Goal: Task Accomplishment & Management: Complete application form

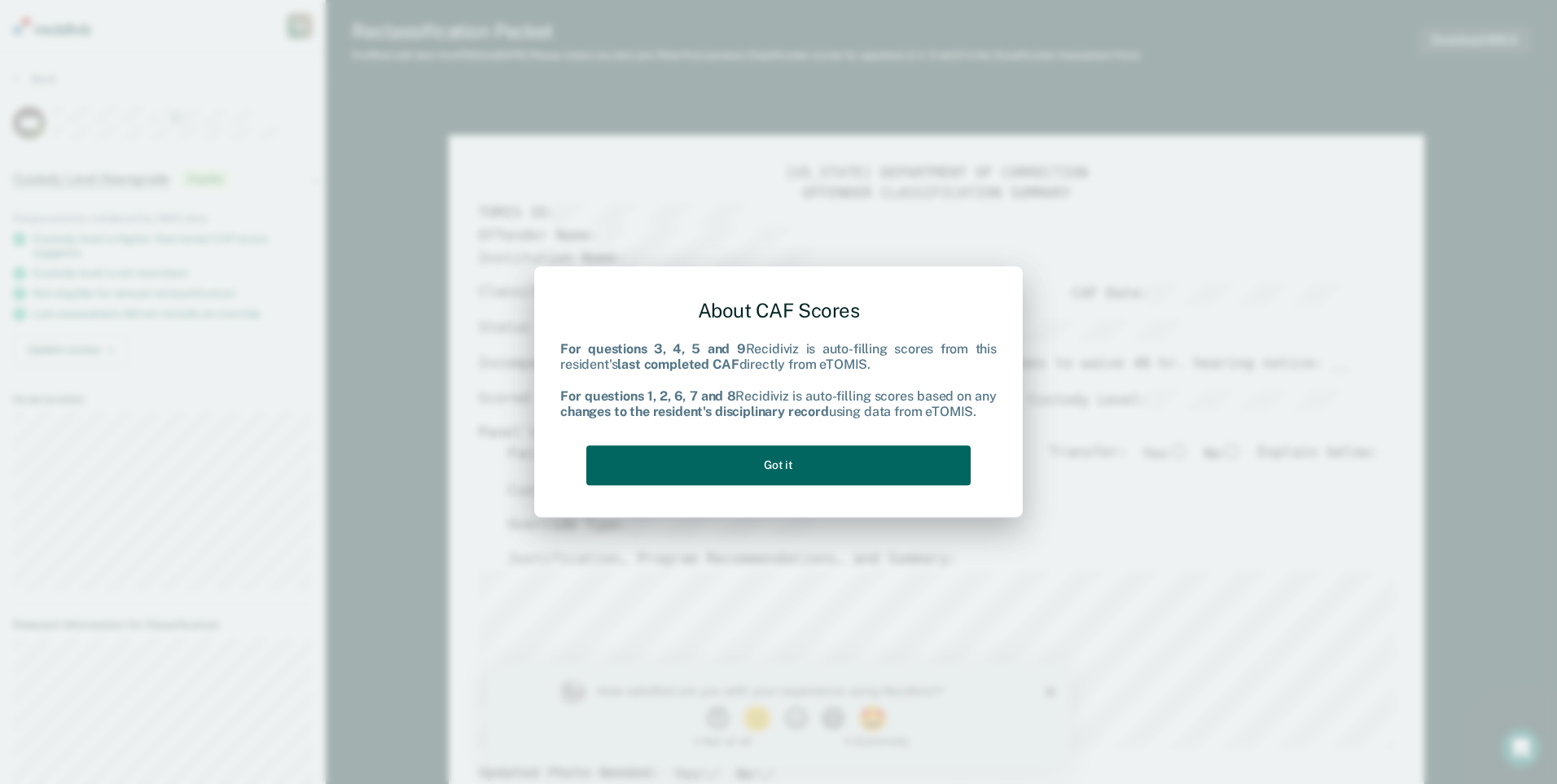
click at [760, 469] on button "Got it" at bounding box center [778, 465] width 384 height 40
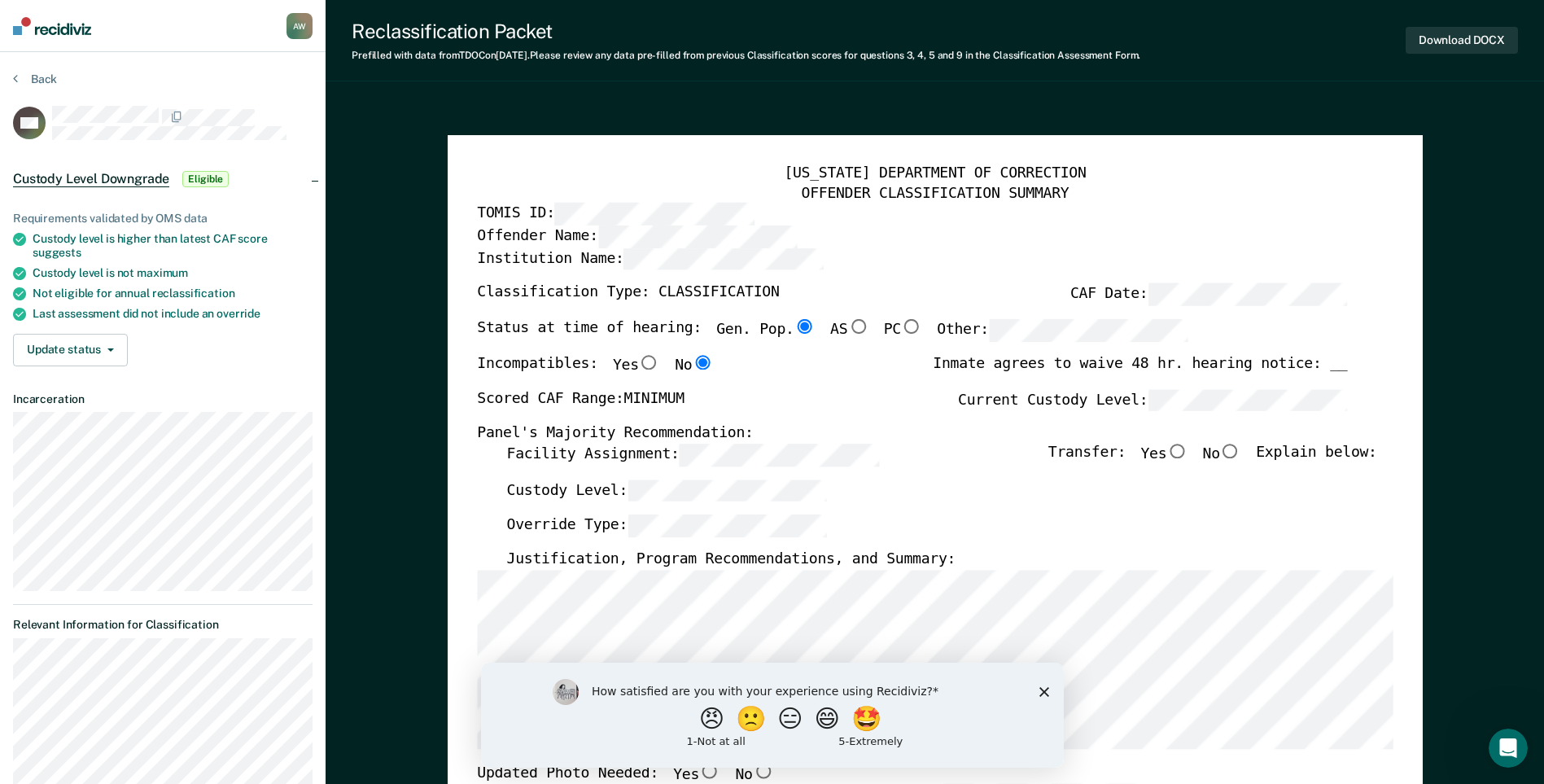
click at [1241, 453] on input "No" at bounding box center [1231, 451] width 21 height 14
type textarea "x"
radio input "true"
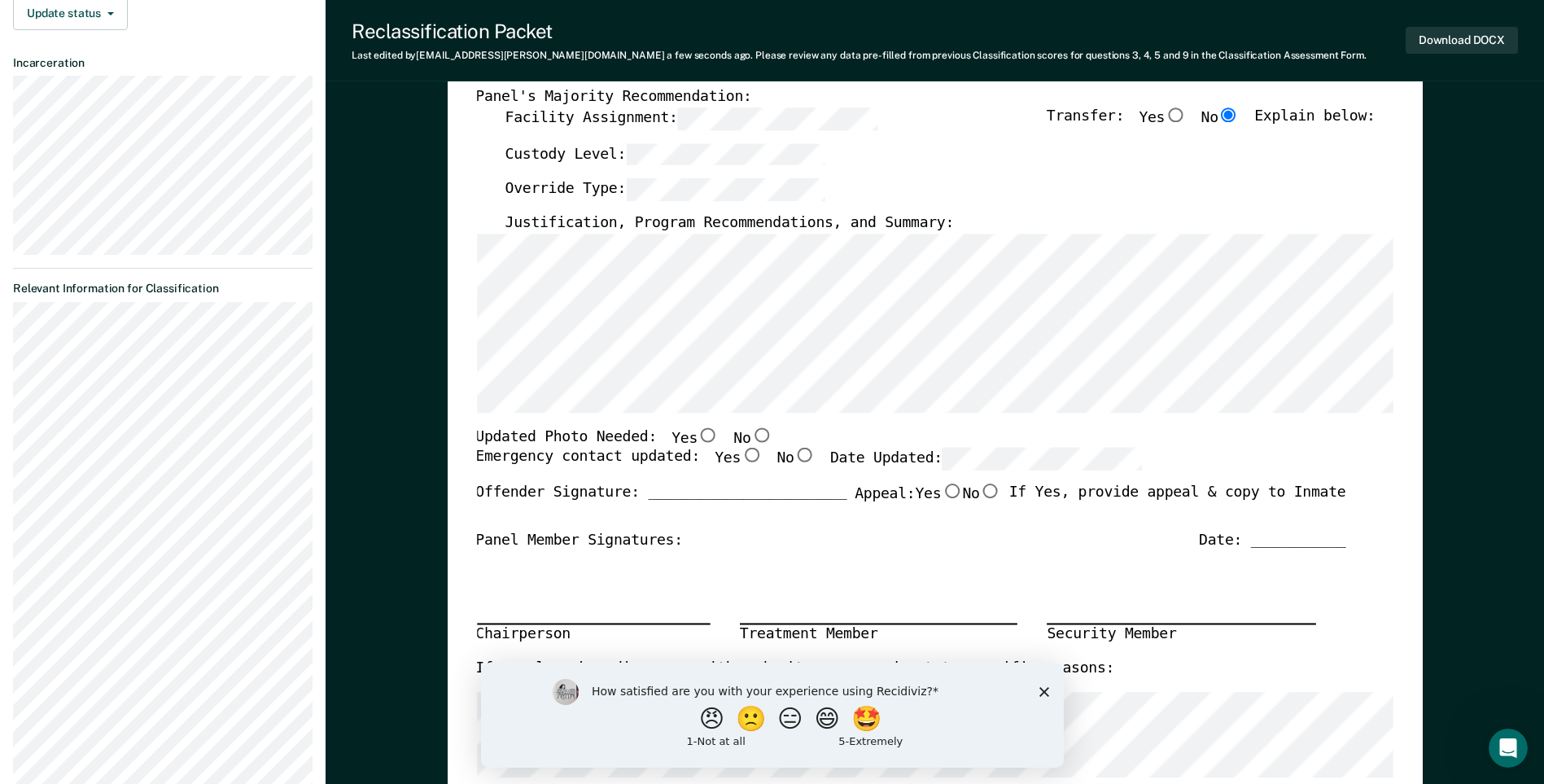
scroll to position [315, 0]
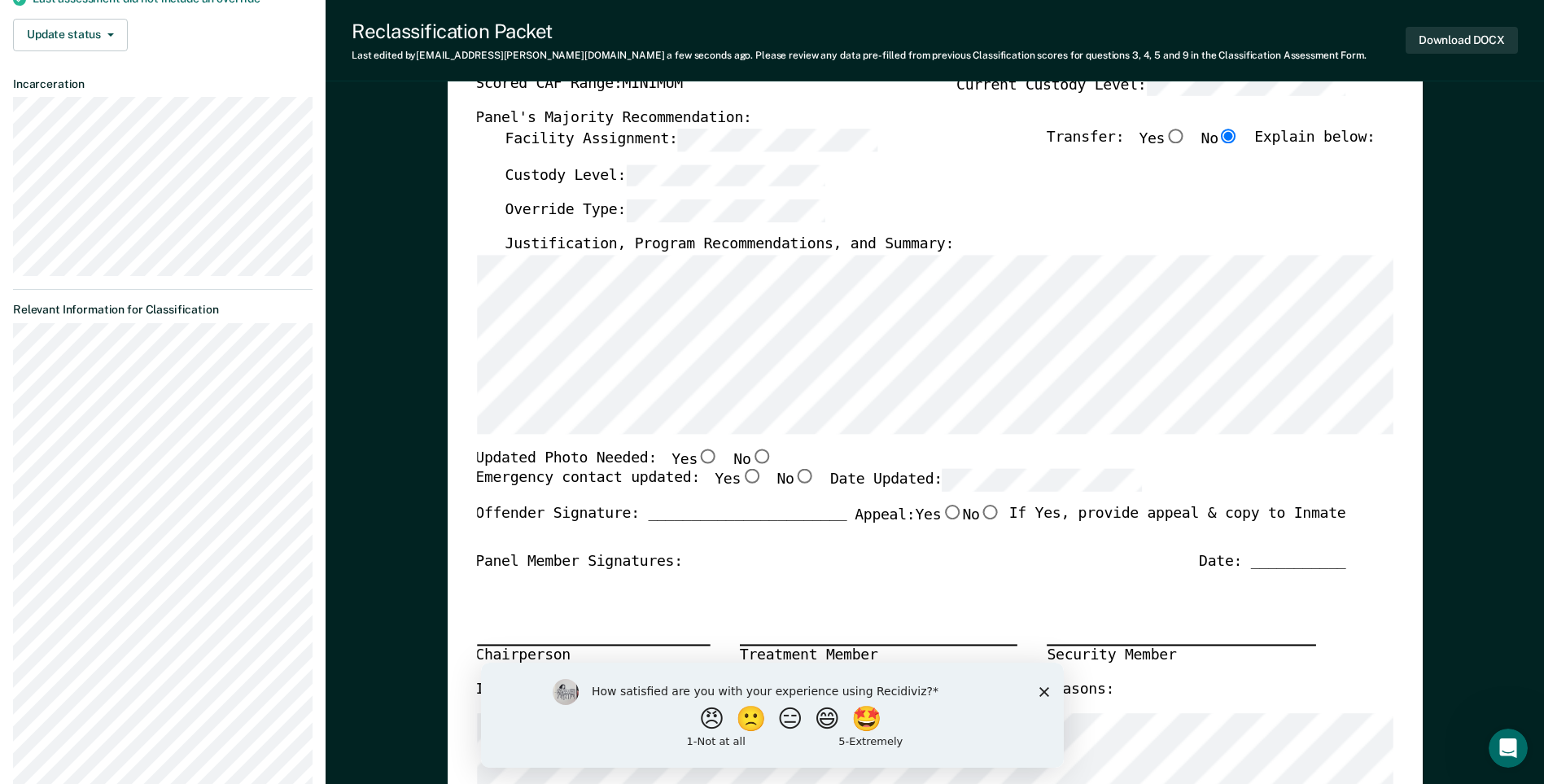
click at [984, 514] on input "No" at bounding box center [990, 512] width 21 height 14
type textarea "x"
radio input "true"
click at [1441, 40] on button "Download DOCX" at bounding box center [1462, 40] width 112 height 27
type textarea "x"
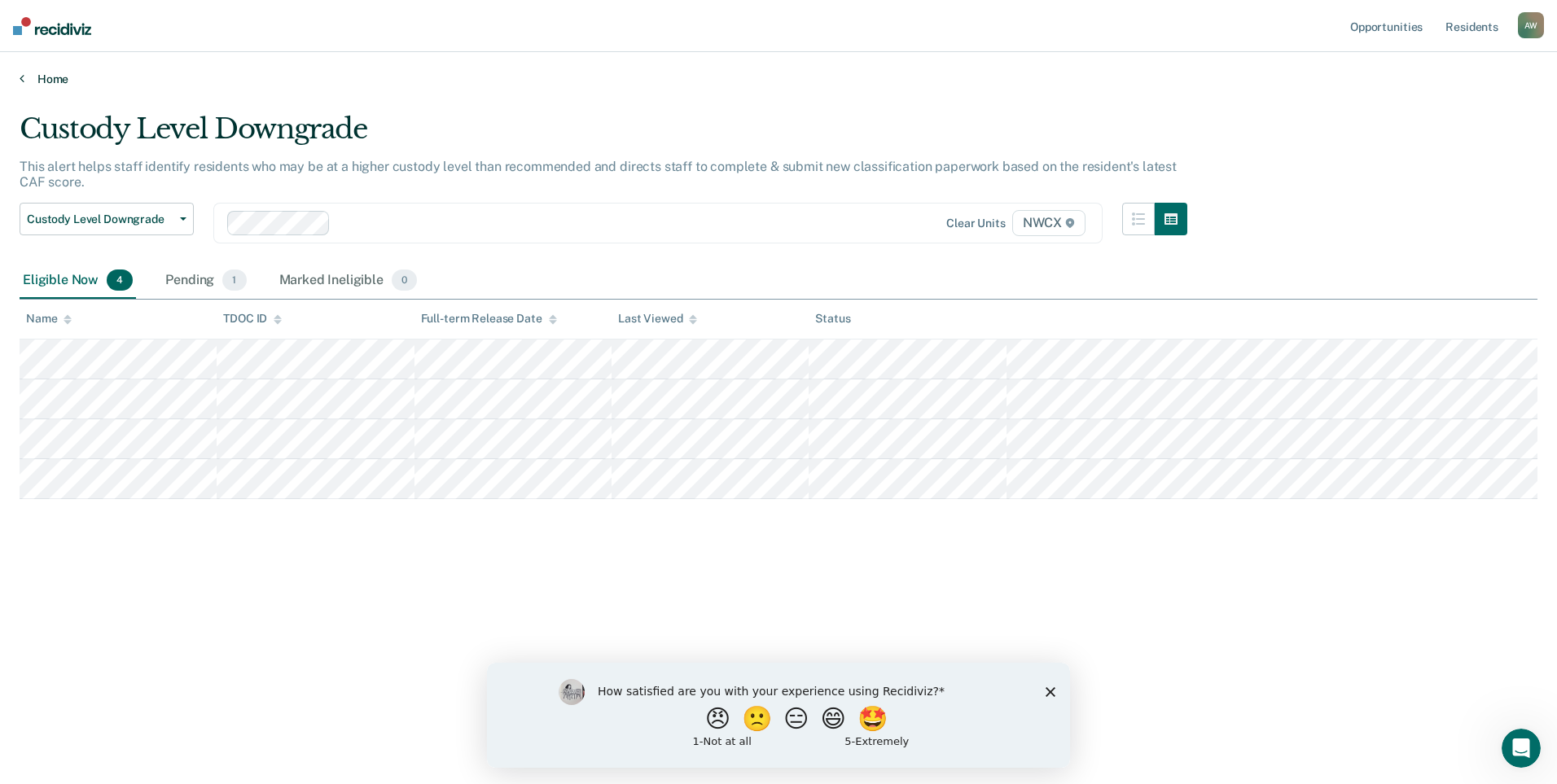
click at [50, 75] on link "Home" at bounding box center [778, 78] width 1518 height 14
